Goal: Information Seeking & Learning: Learn about a topic

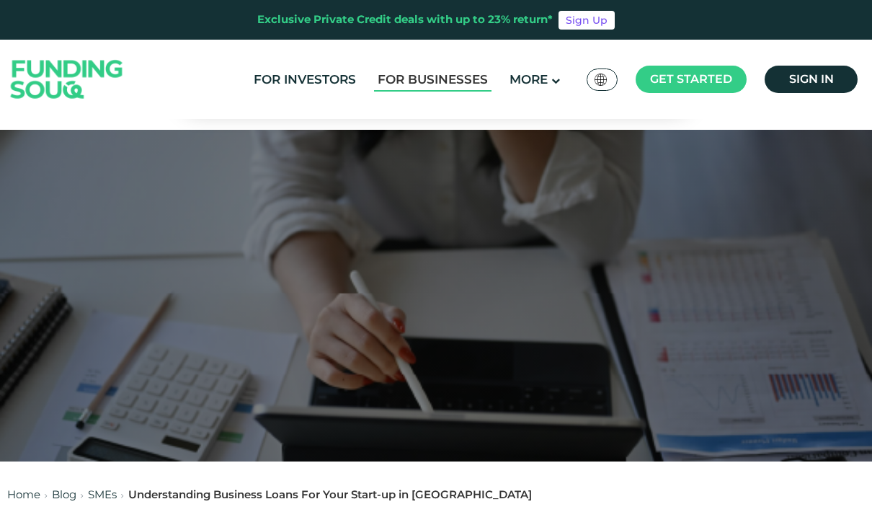
click at [438, 86] on link "For Businesses" at bounding box center [433, 80] width 118 height 24
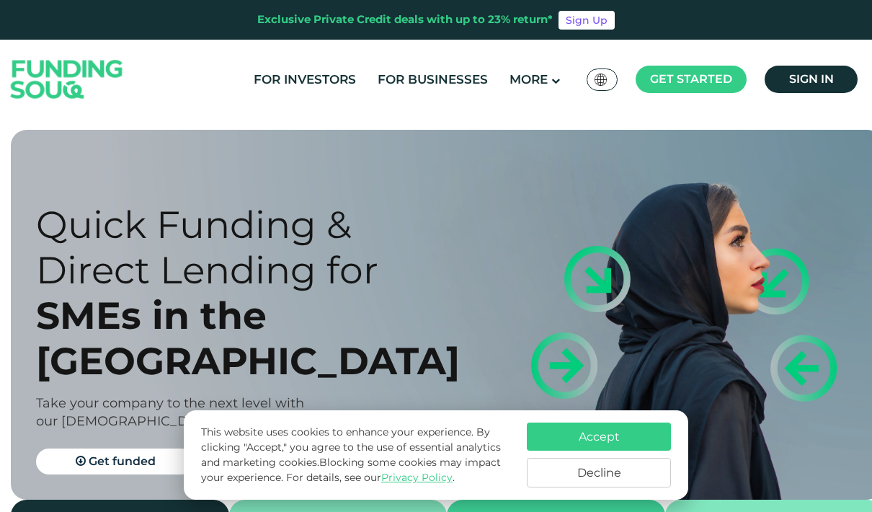
click at [609, 423] on button "Accept" at bounding box center [599, 437] width 144 height 28
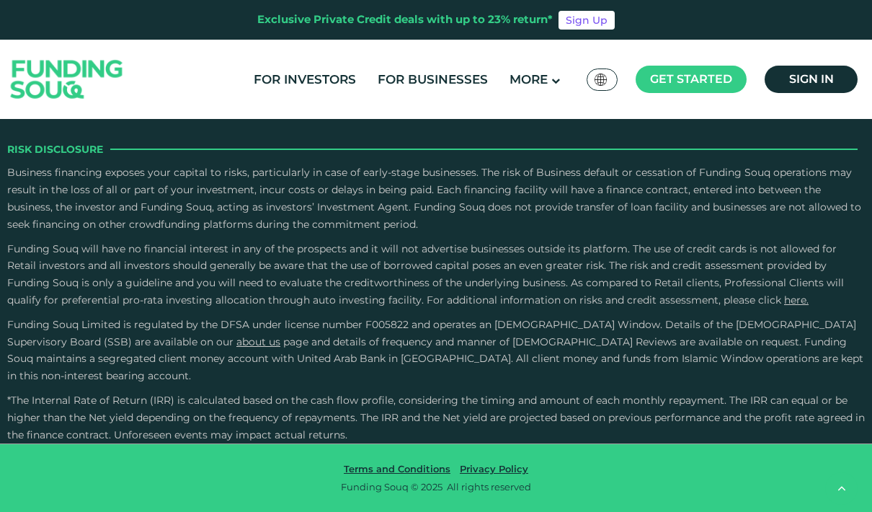
scroll to position [2745, 0]
